Goal: Complete application form: Complete application form

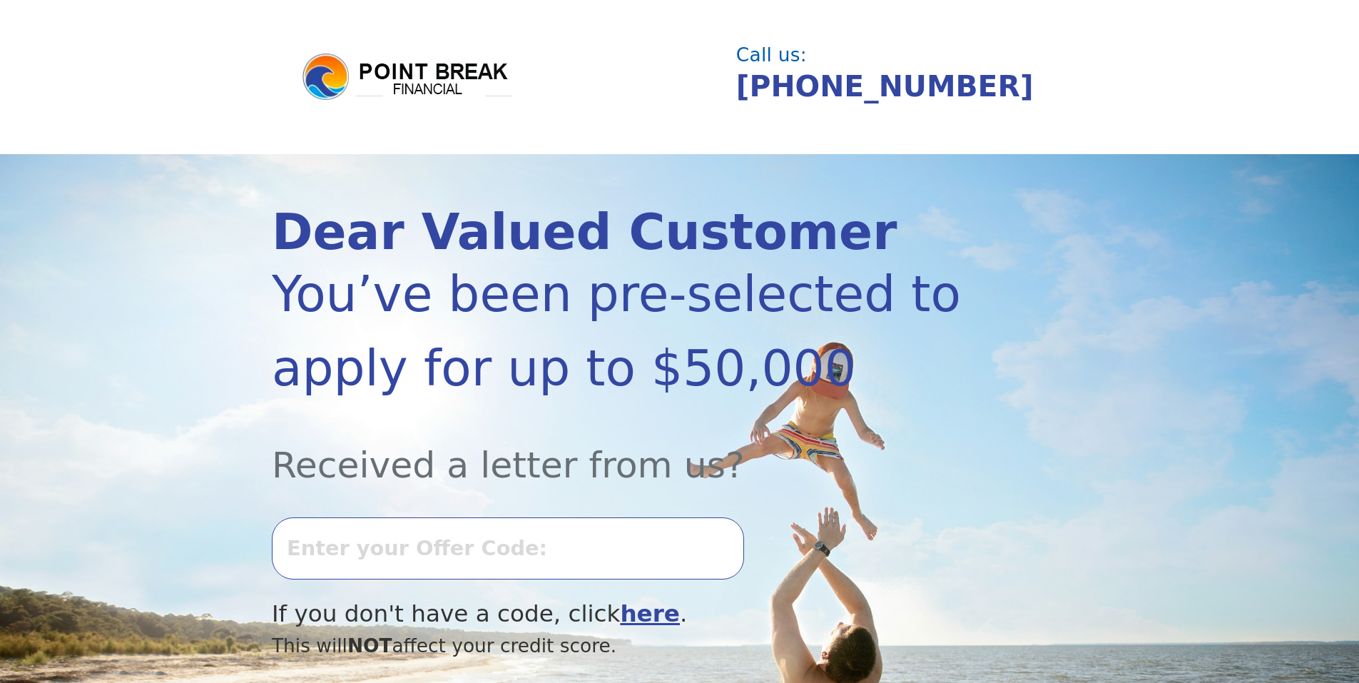
select select "Spanish"
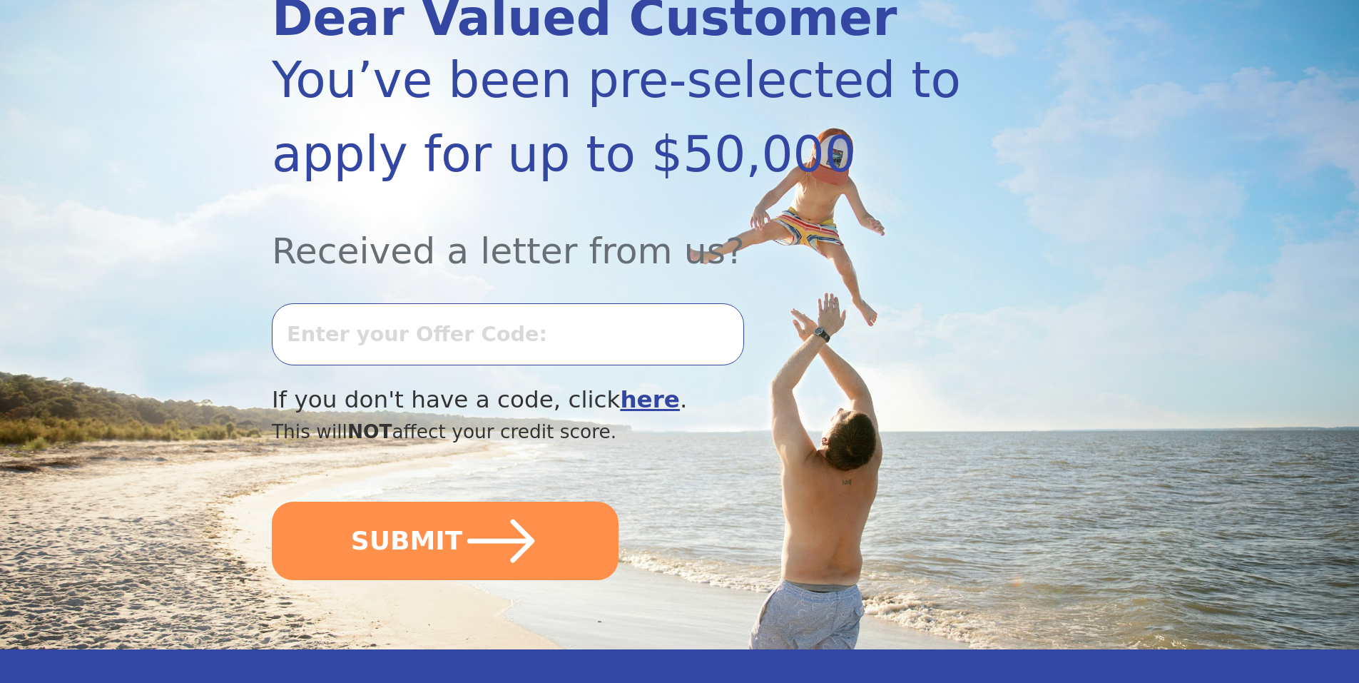
click at [411, 324] on input "text" at bounding box center [508, 333] width 472 height 61
type input "0917K-528098"
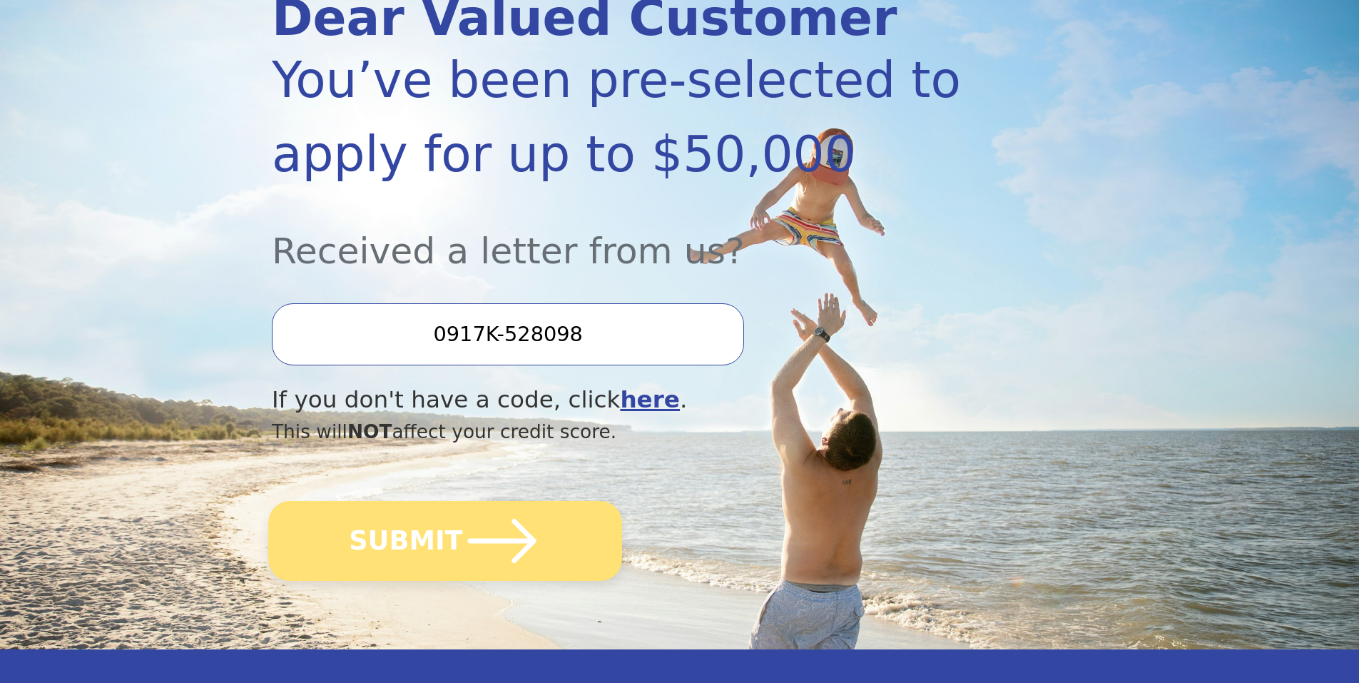
click at [393, 555] on button "SUBMIT" at bounding box center [445, 541] width 354 height 80
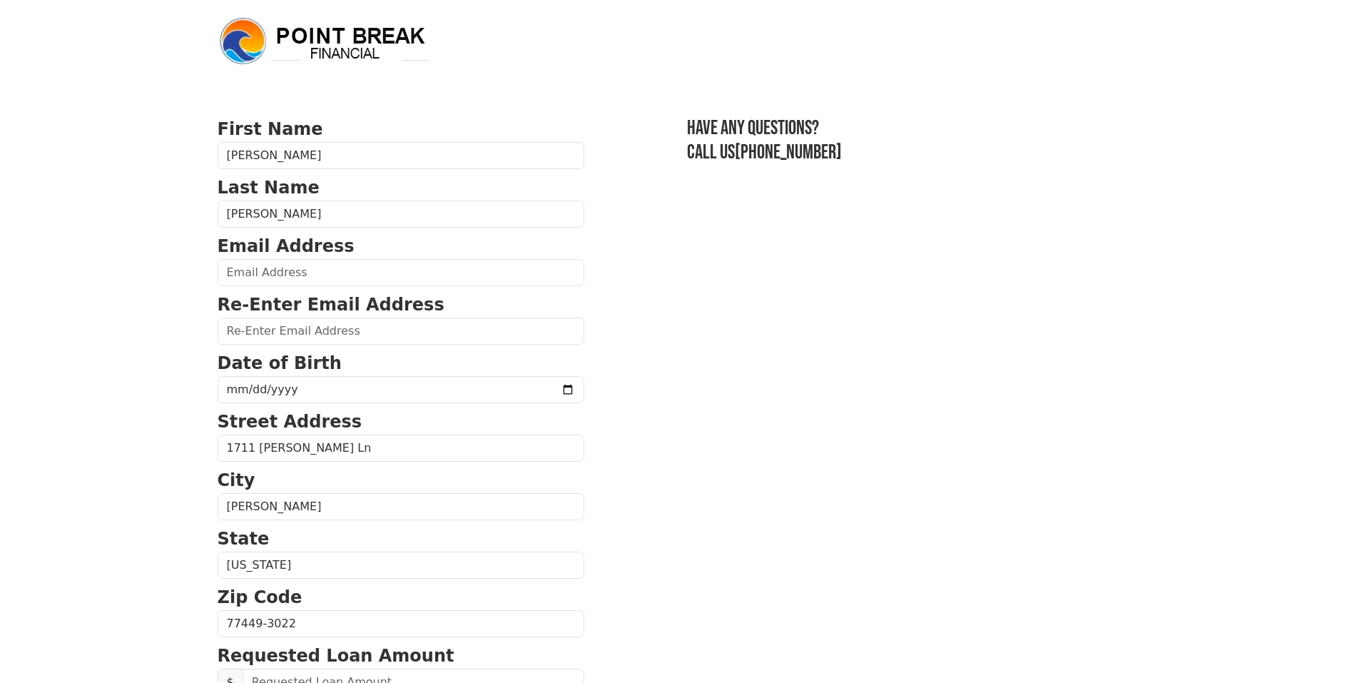
select select "Spanish"
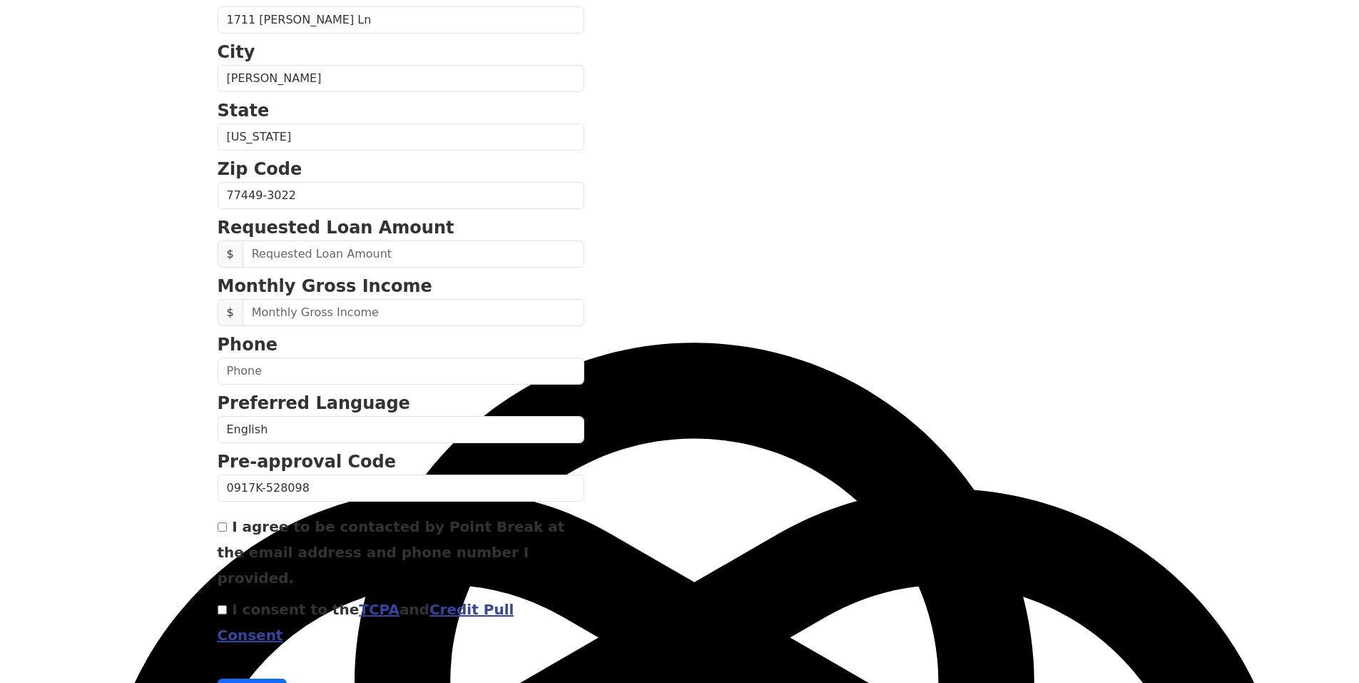
scroll to position [453, 0]
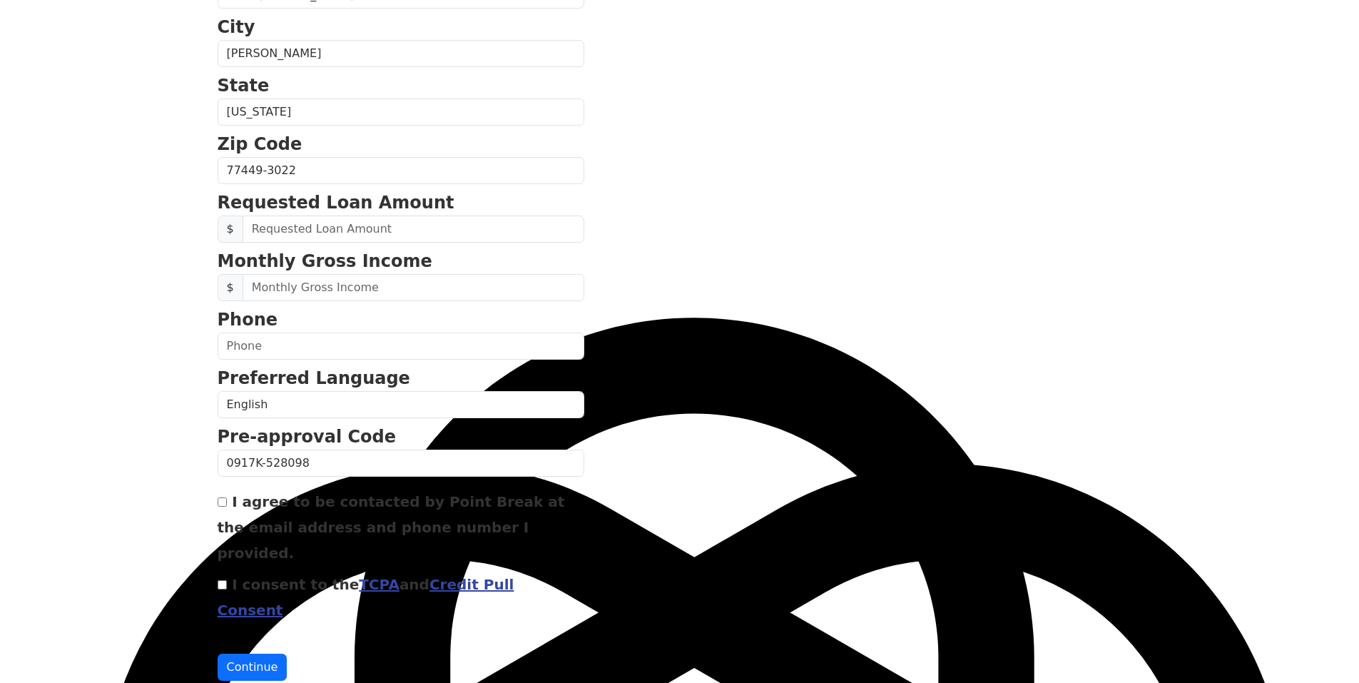
click at [225, 499] on input "I agree to be contacted by Point Break at the email address and phone number I …" at bounding box center [222, 501] width 9 height 9
checkbox input "true"
click at [220, 571] on div "I consent to the TCPA and Credit Pull Consent" at bounding box center [401, 596] width 367 height 51
click at [223, 580] on input "I consent to the TCPA and Credit Pull Consent" at bounding box center [222, 584] width 9 height 9
checkbox input "true"
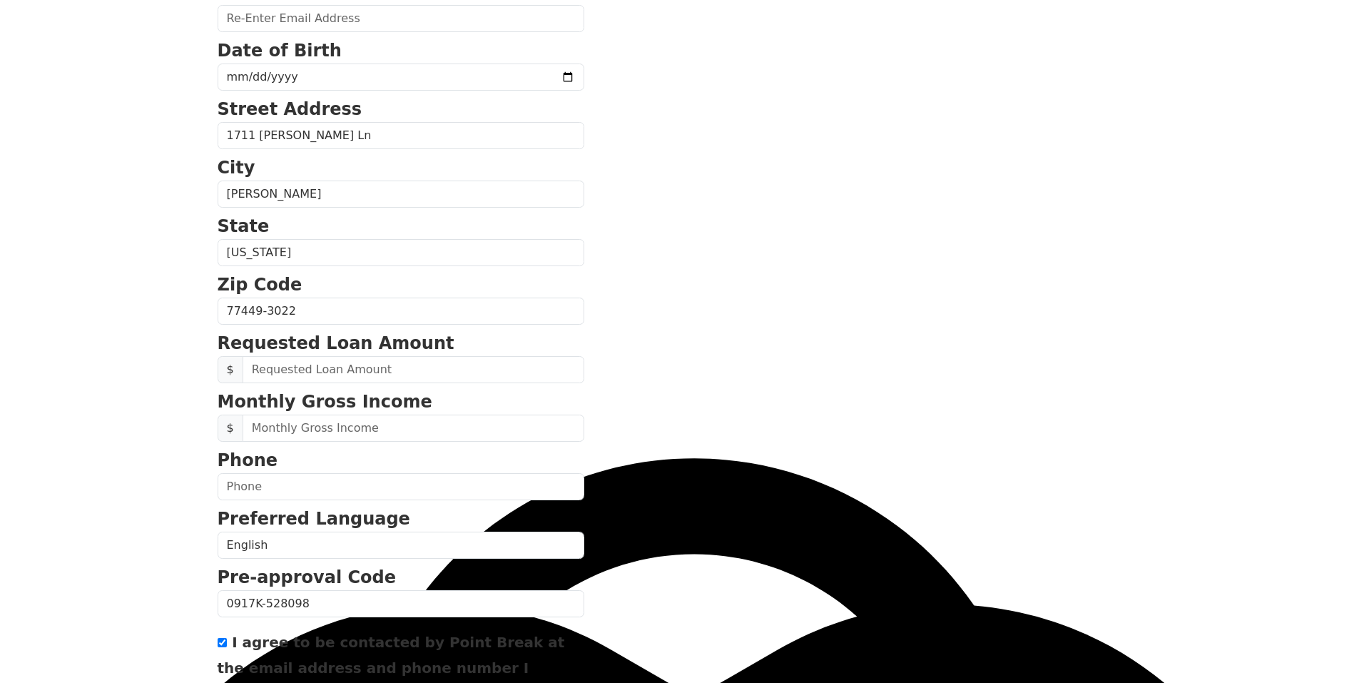
scroll to position [310, 0]
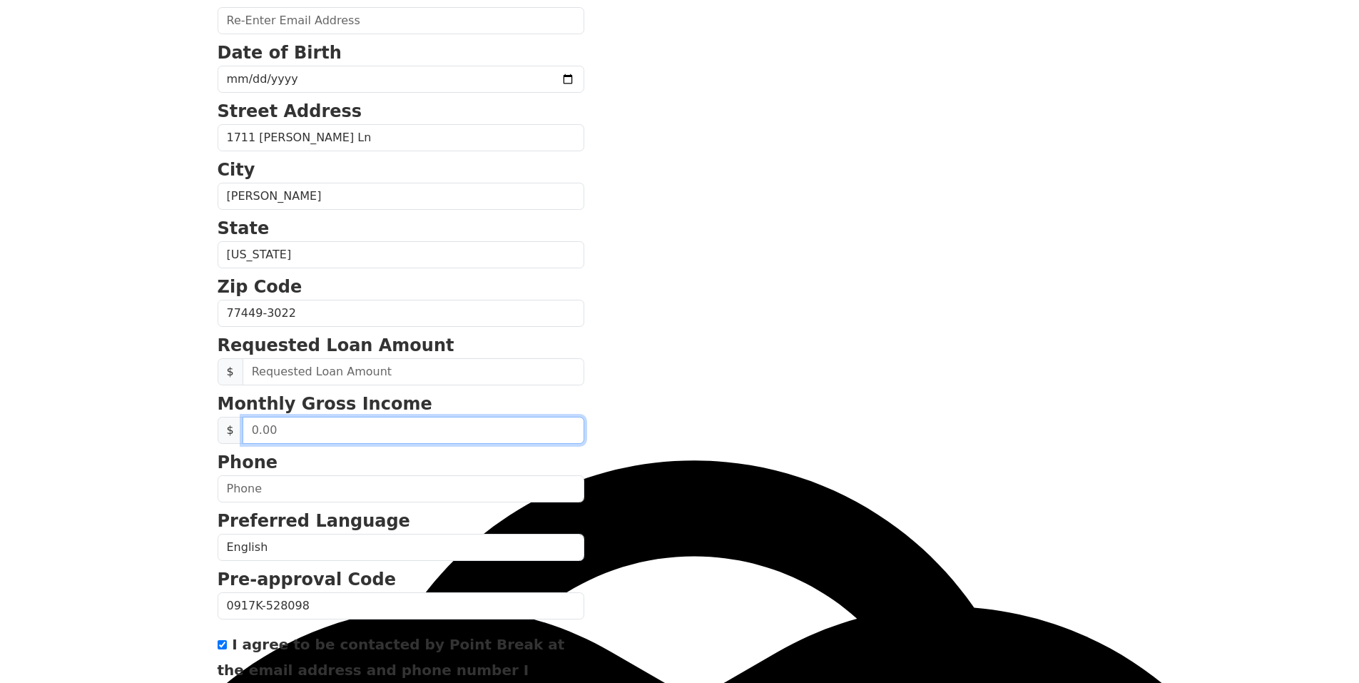
click at [344, 436] on input "text" at bounding box center [413, 429] width 342 height 27
type input "8,000.00"
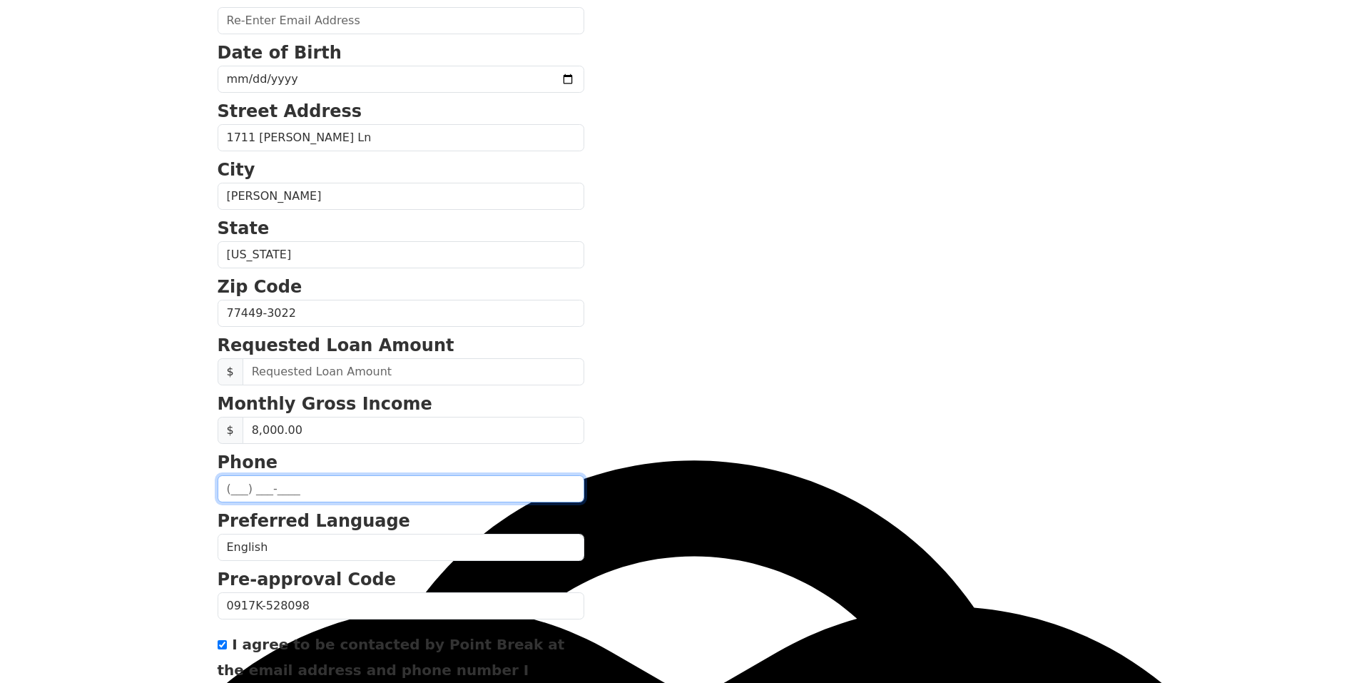
click at [335, 494] on input "text" at bounding box center [401, 488] width 367 height 27
type input "(832) 372-1978"
type input "claudioalmuna@gmail.com"
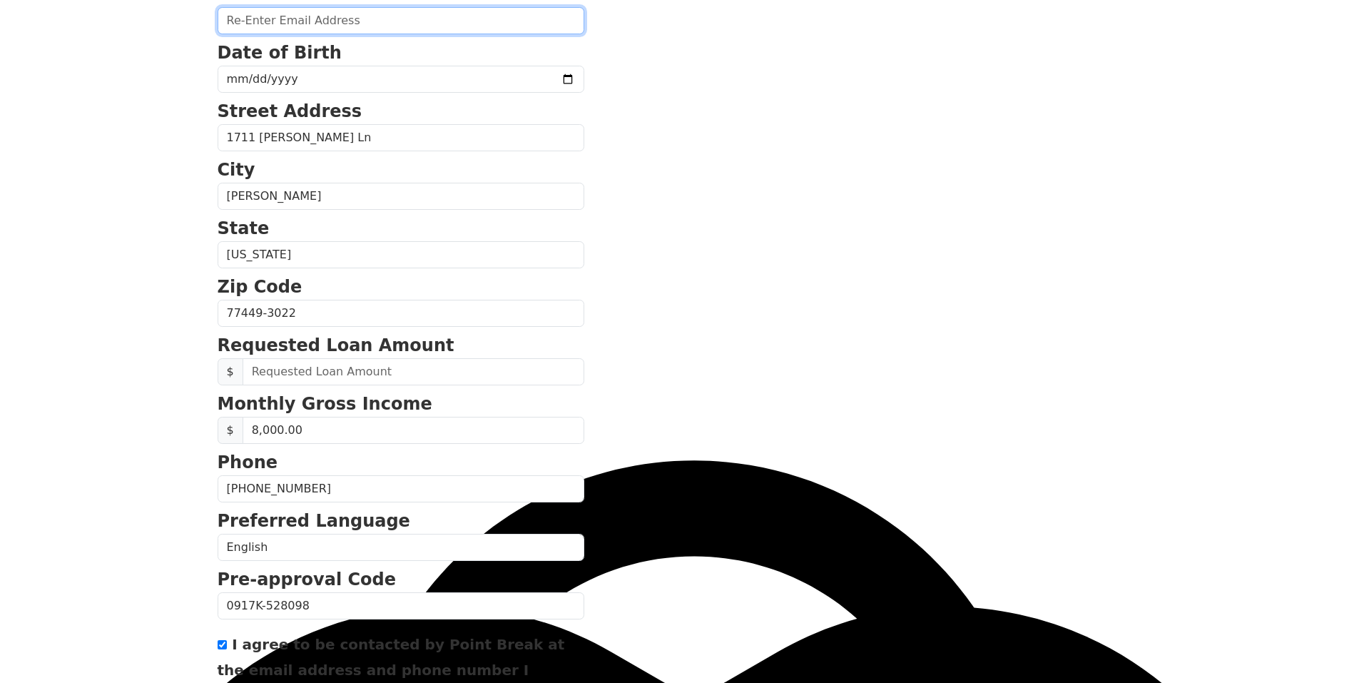
type input "claudioalmuna@gmail.com"
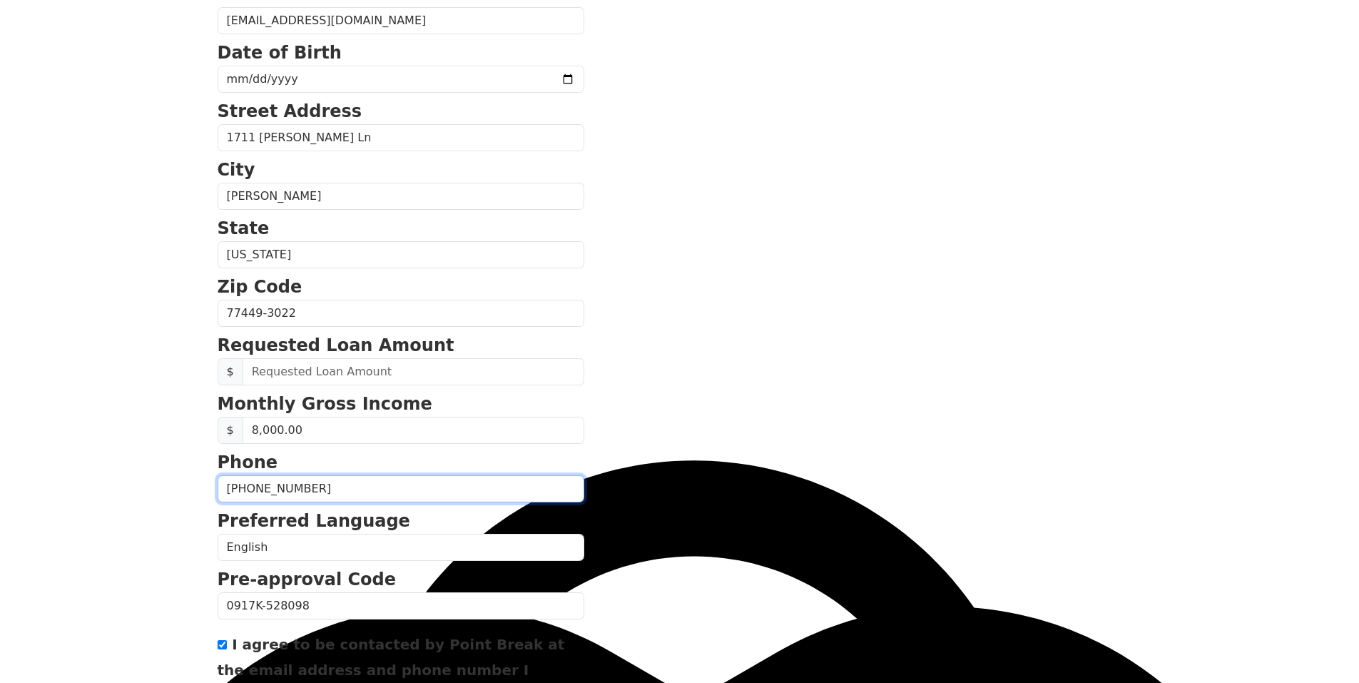
type input "(832) 372-1978"
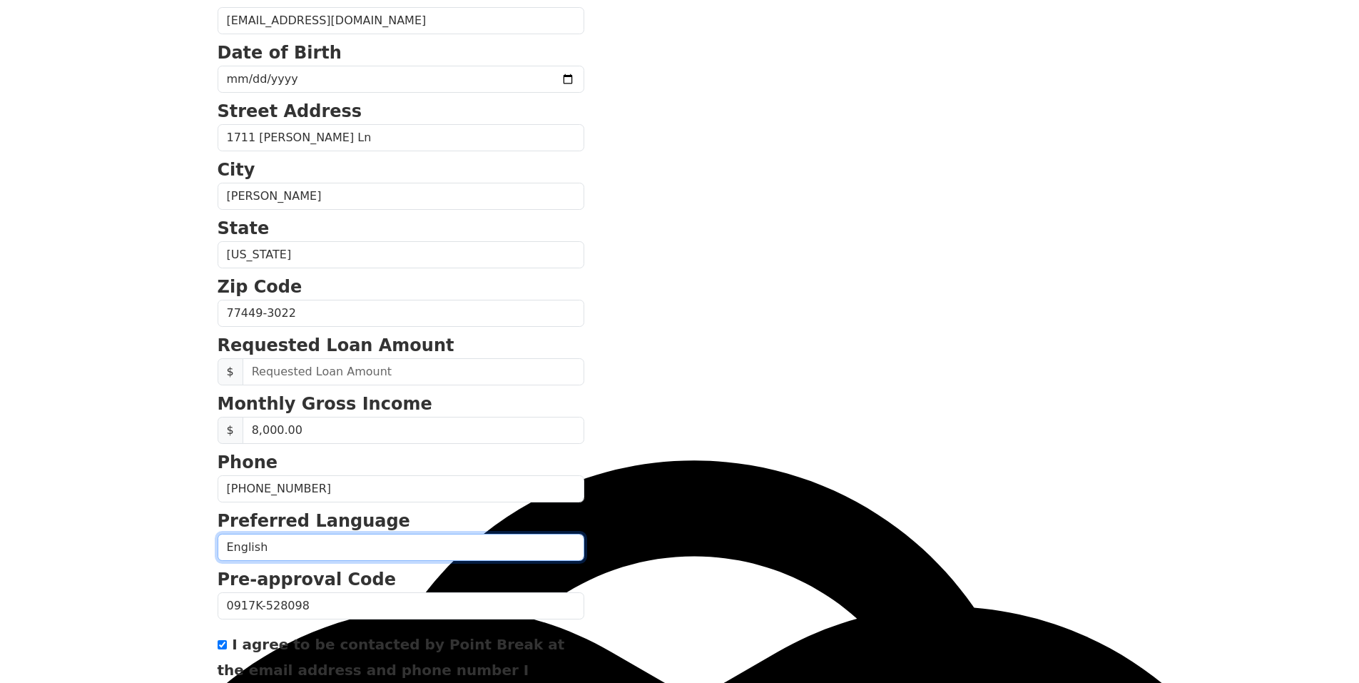
click at [323, 543] on select "English Spanish" at bounding box center [401, 546] width 367 height 27
select select "Spanish"
click at [218, 533] on select "English Spanish" at bounding box center [401, 546] width 367 height 27
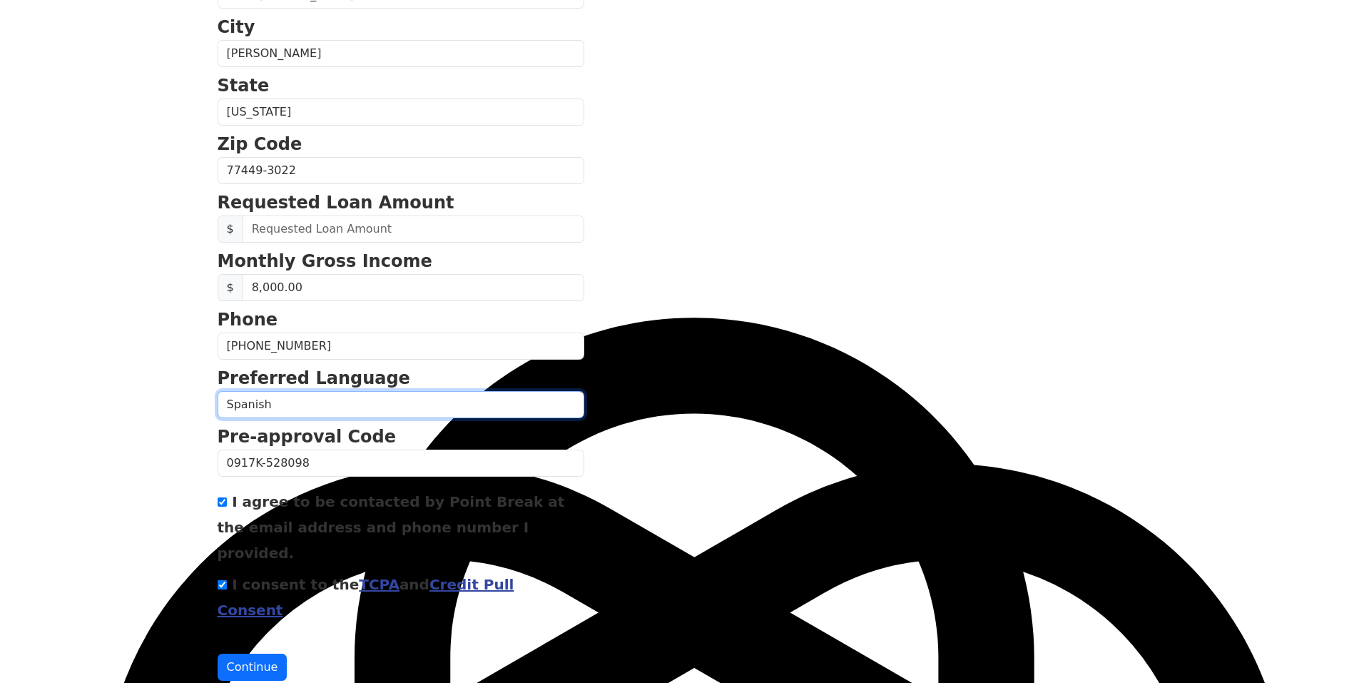
scroll to position [96, 0]
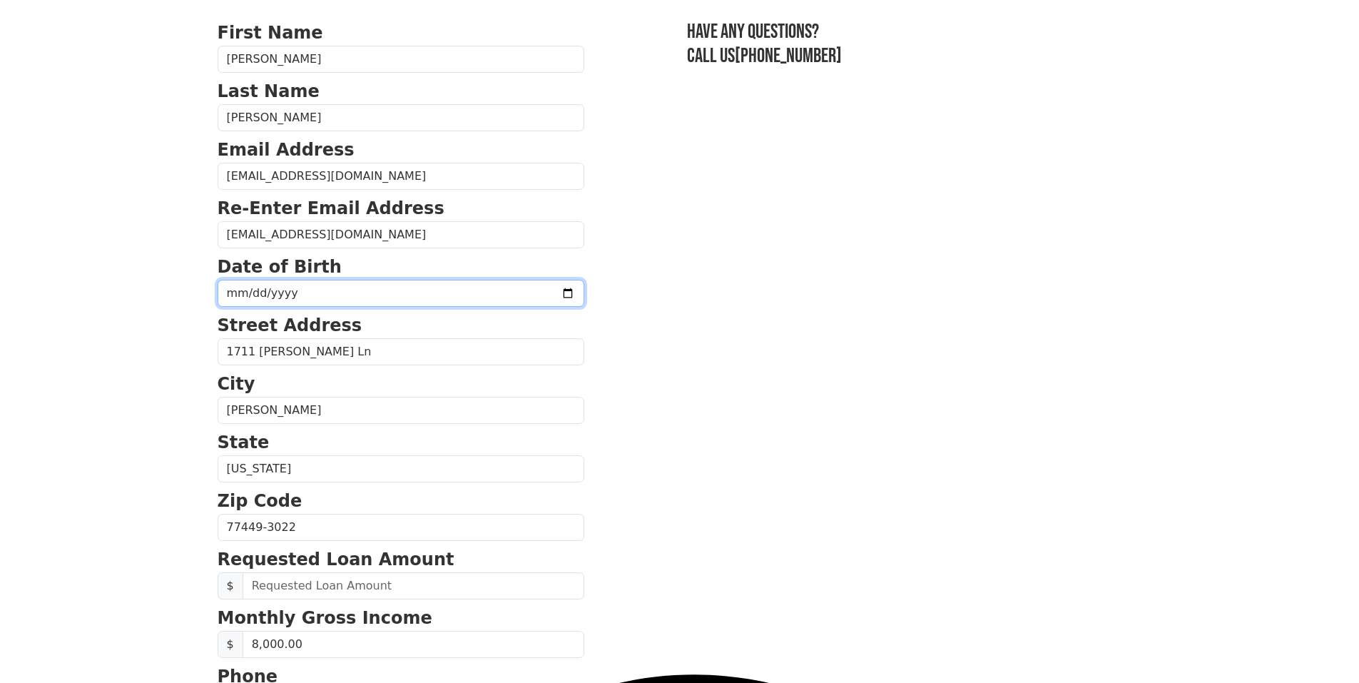
click at [288, 290] on input "date" at bounding box center [401, 293] width 367 height 27
click at [344, 311] on form "First Name Claudio Last Name Almuna Email Address claudioalmuna@gmail.com Re-En…" at bounding box center [401, 528] width 367 height 1017
click at [270, 289] on input "date" at bounding box center [401, 293] width 367 height 27
click at [224, 313] on p "Street Address" at bounding box center [401, 325] width 367 height 26
click at [230, 285] on input "date" at bounding box center [401, 293] width 367 height 27
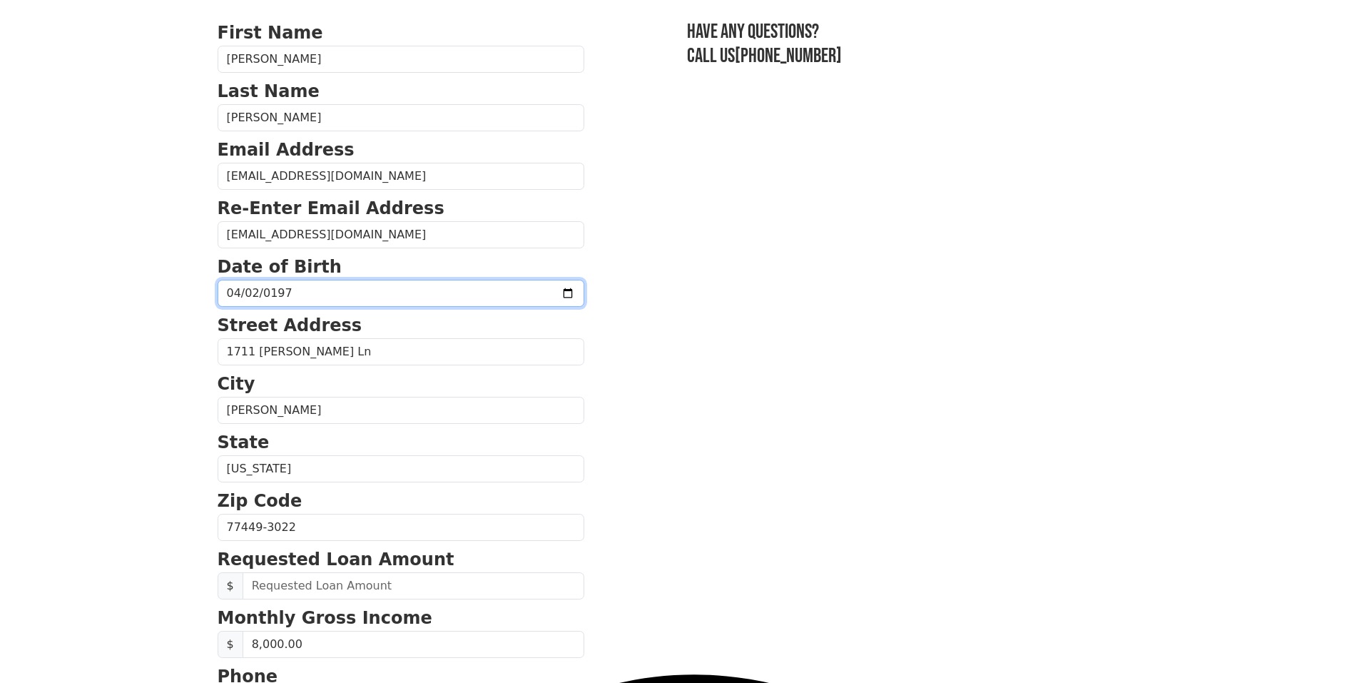
type input "1971-04-02"
click at [555, 425] on section "First Name Claudio Last Name Almuna Email Address claudioalmuna@gmail.com Re-En…" at bounding box center [680, 528] width 924 height 1017
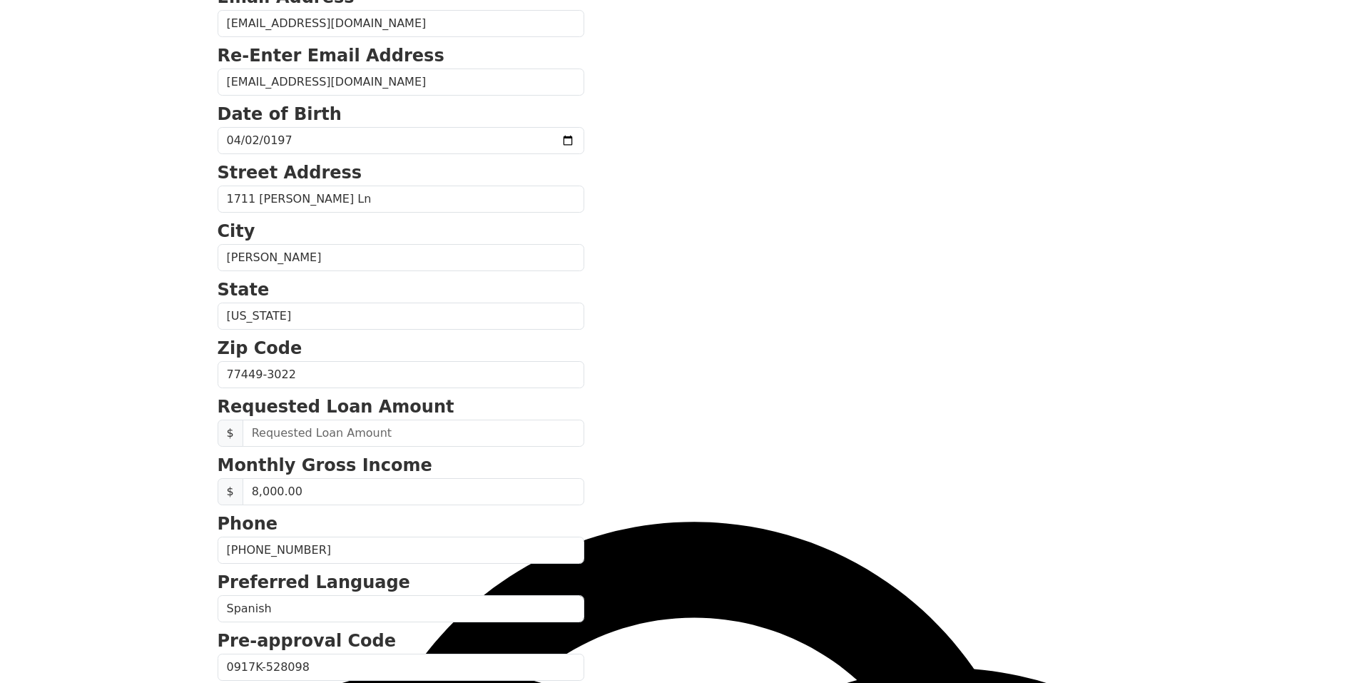
scroll to position [453, 0]
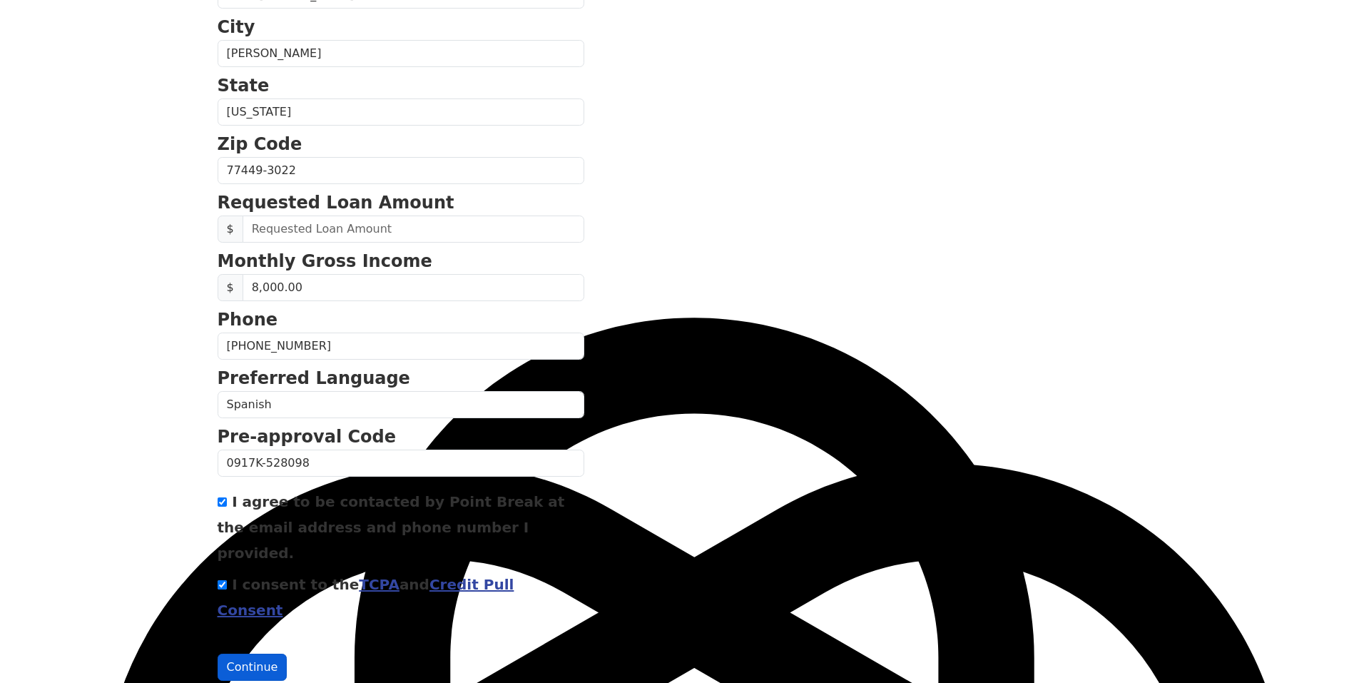
click at [258, 653] on button "Continue" at bounding box center [253, 666] width 70 height 27
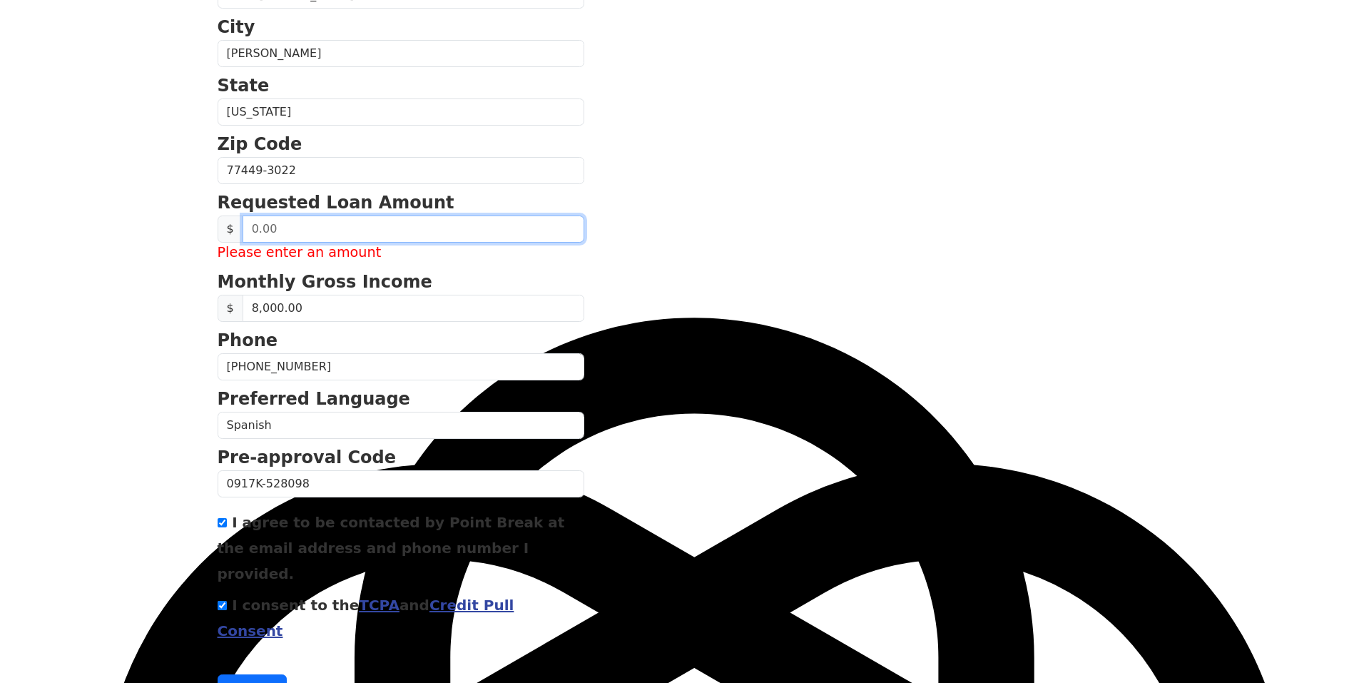
click at [300, 229] on input "text" at bounding box center [413, 228] width 342 height 27
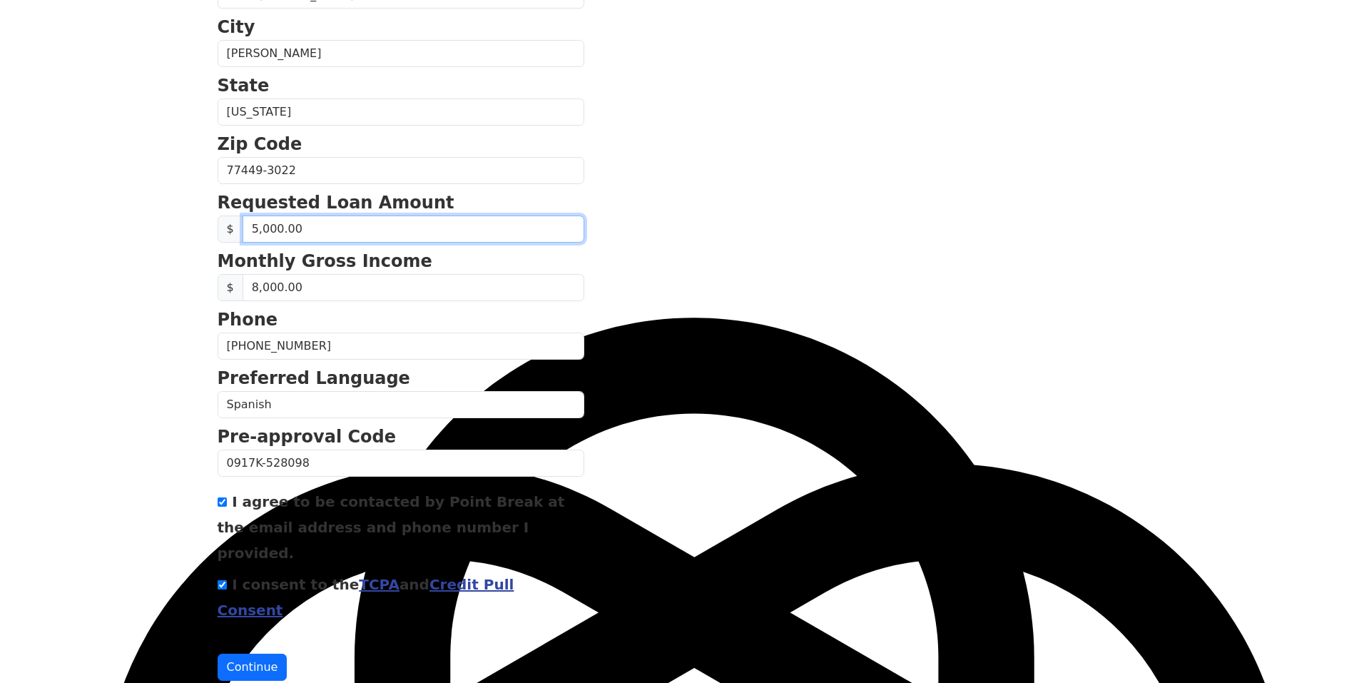
type input "50,000.00"
click at [797, 207] on section "First Name Claudio Last Name Almuna Email Address claudioalmuna@gmail.com Re-En…" at bounding box center [680, 171] width 924 height 1017
click at [236, 653] on button "Continue" at bounding box center [253, 666] width 70 height 27
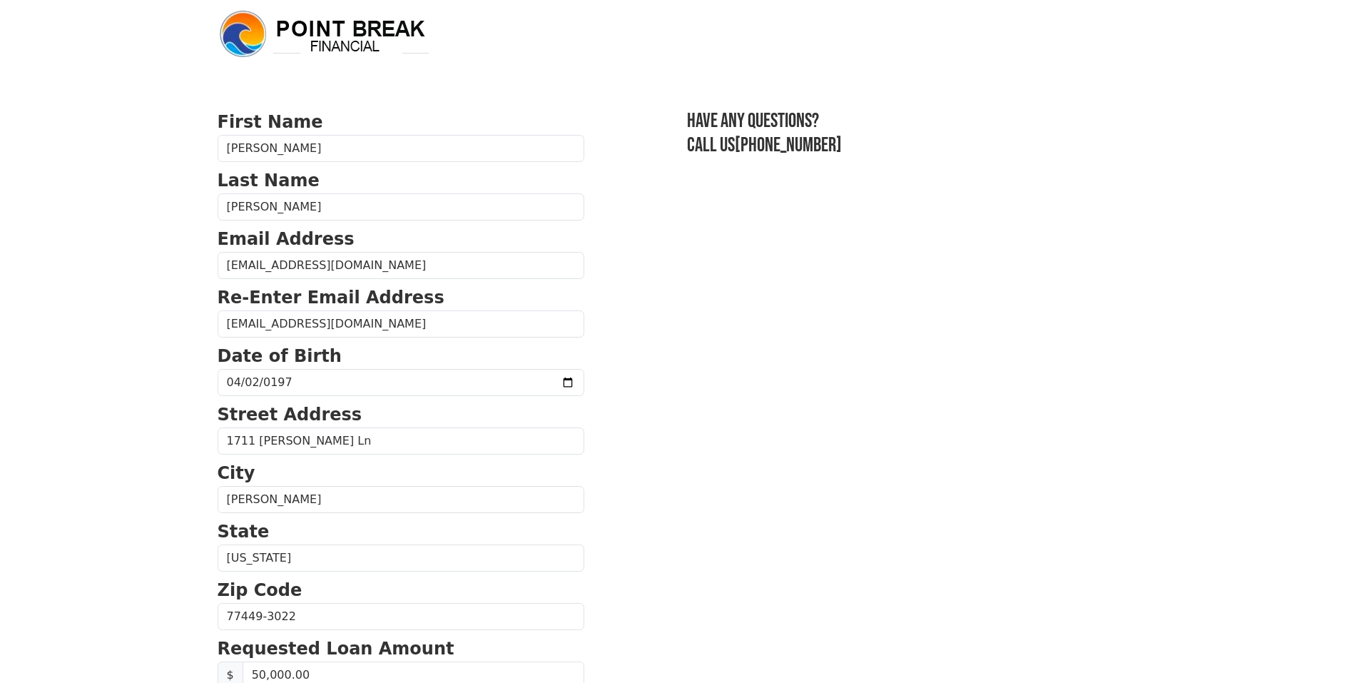
scroll to position [0, 0]
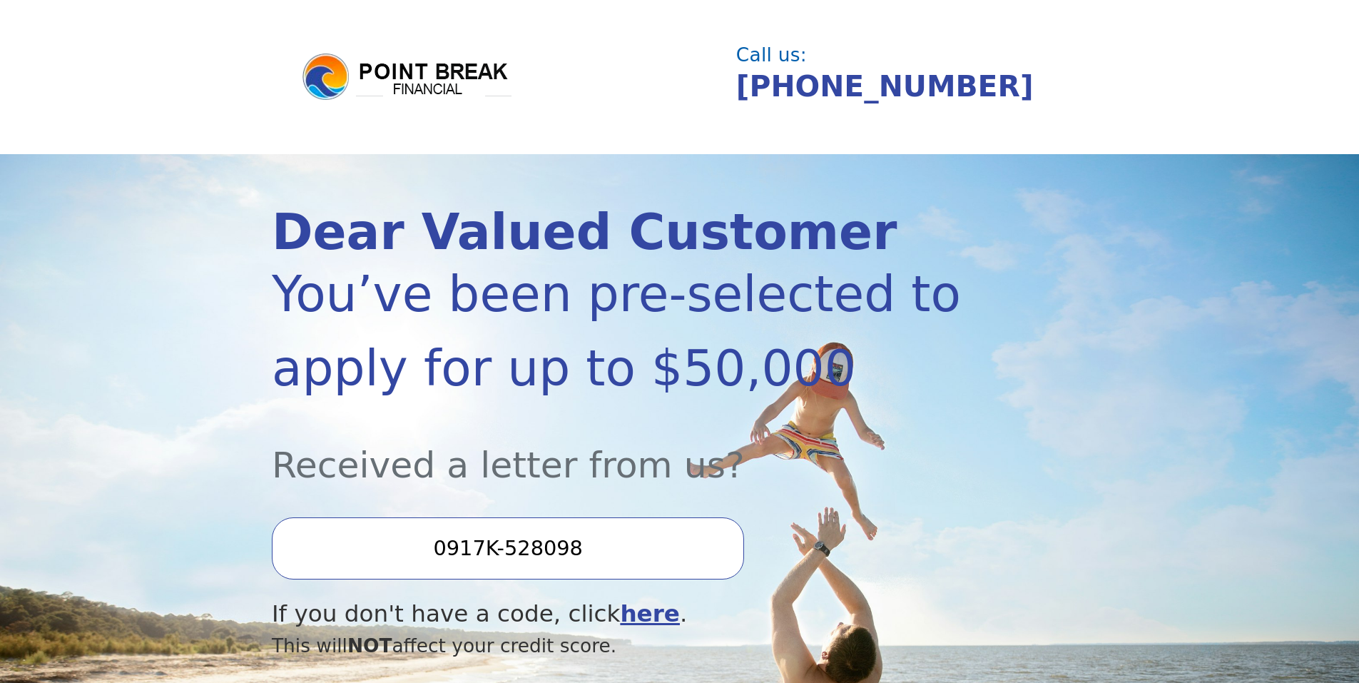
select select "Spanish"
